Goal: Browse casually

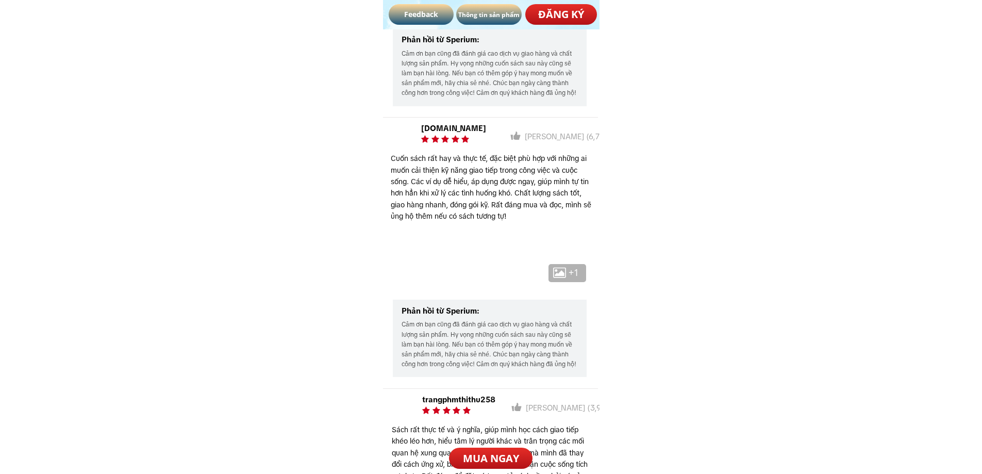
scroll to position [5414, 0]
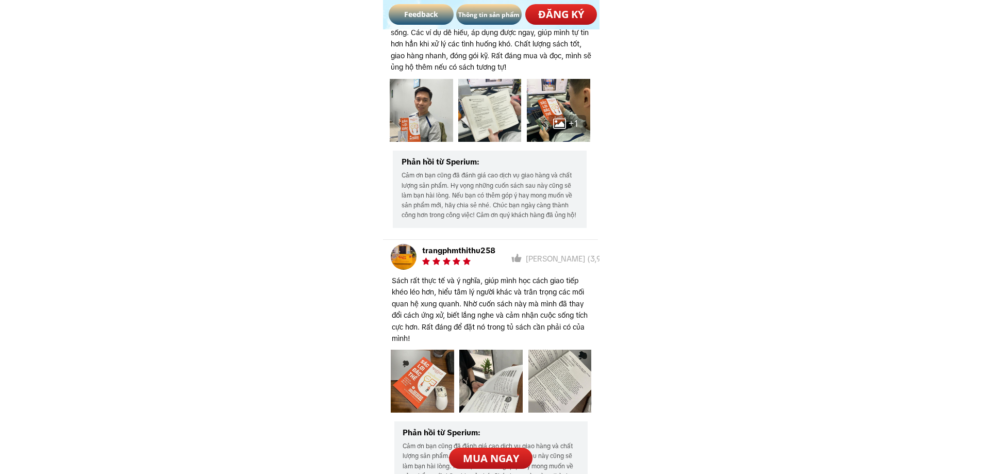
click at [415, 108] on div at bounding box center [421, 110] width 63 height 63
click at [472, 104] on div at bounding box center [489, 110] width 63 height 63
click at [559, 106] on div at bounding box center [558, 110] width 63 height 63
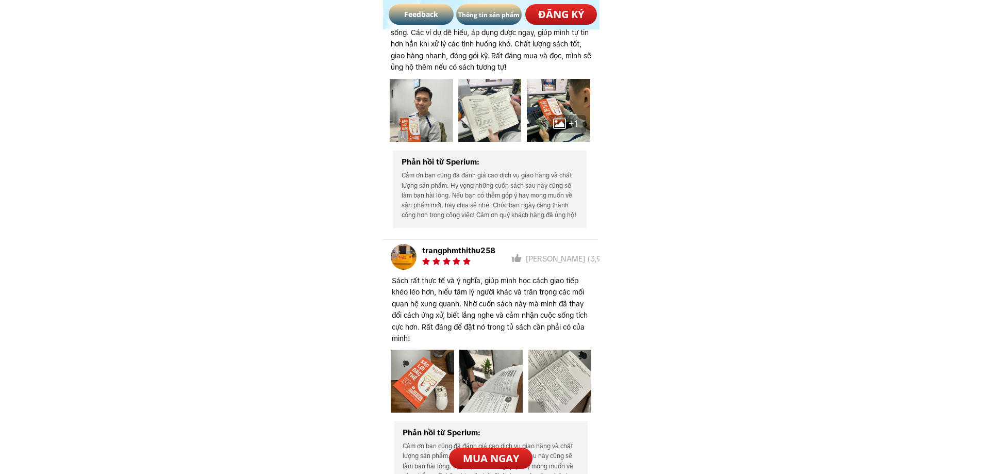
click at [559, 106] on div at bounding box center [558, 110] width 63 height 63
click at [439, 362] on div at bounding box center [422, 381] width 63 height 63
click at [436, 361] on div at bounding box center [422, 381] width 63 height 63
click at [509, 370] on div at bounding box center [490, 381] width 63 height 63
click at [508, 370] on div at bounding box center [490, 381] width 63 height 63
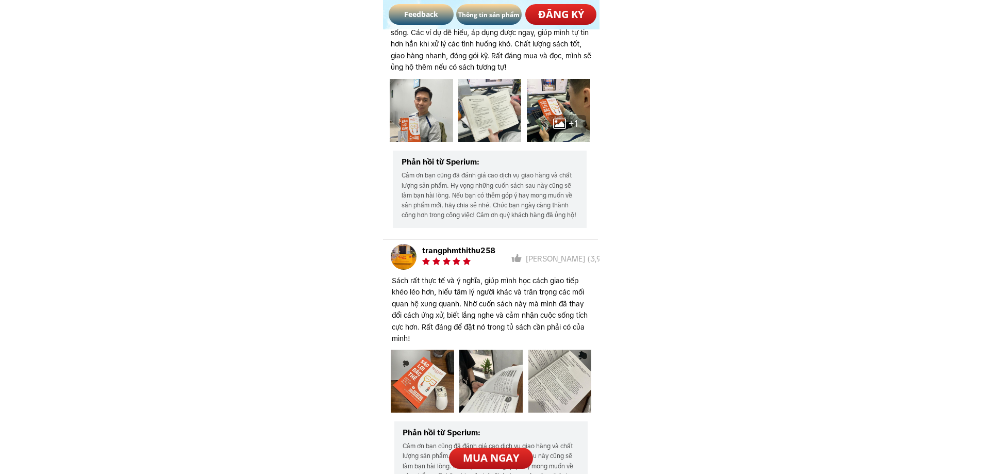
click at [555, 372] on div at bounding box center [559, 381] width 63 height 63
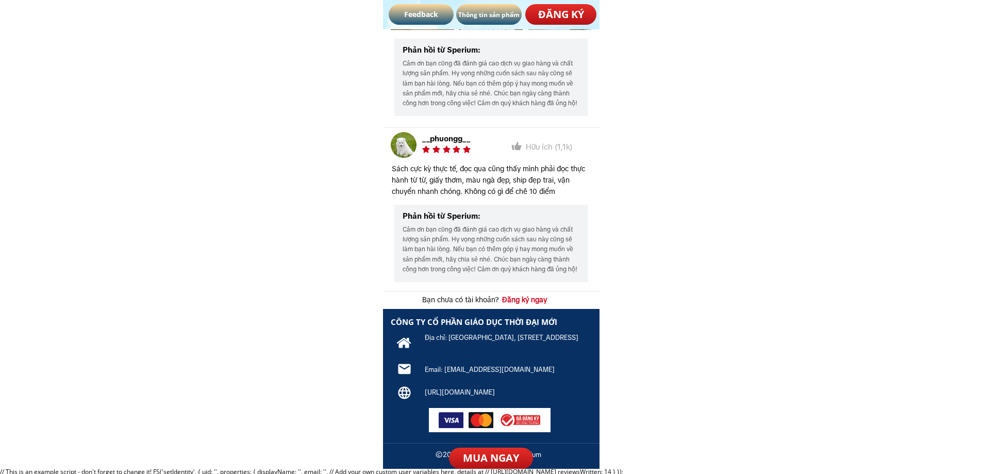
scroll to position [5799, 0]
